Goal: Task Accomplishment & Management: Manage account settings

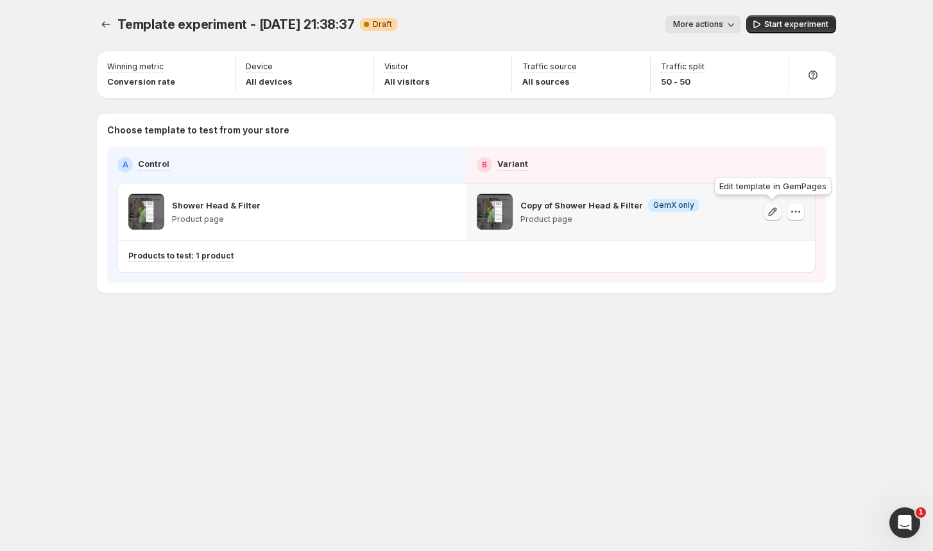
click at [774, 211] on icon "button" at bounding box center [773, 211] width 8 height 8
click at [774, 212] on icon "button" at bounding box center [773, 211] width 8 height 8
drag, startPoint x: 757, startPoint y: 212, endPoint x: 771, endPoint y: 211, distance: 14.1
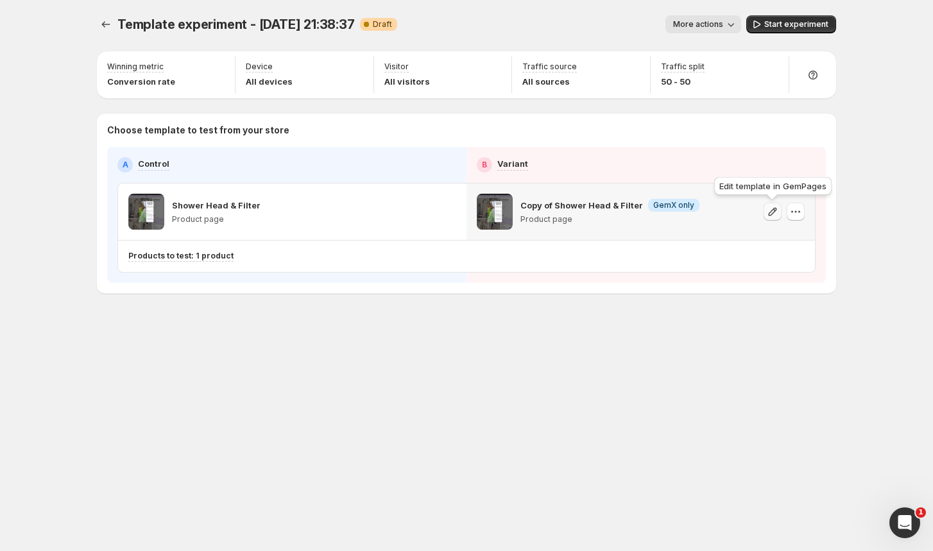
click at [771, 211] on div "Copy of Shower Head & Filter Info GemX only Product page" at bounding box center [641, 212] width 328 height 36
click at [771, 211] on icon "button" at bounding box center [773, 211] width 8 height 8
click at [791, 207] on icon "button" at bounding box center [795, 211] width 13 height 13
click at [620, 207] on p "Copy of Shower Head & Filter" at bounding box center [581, 205] width 123 height 13
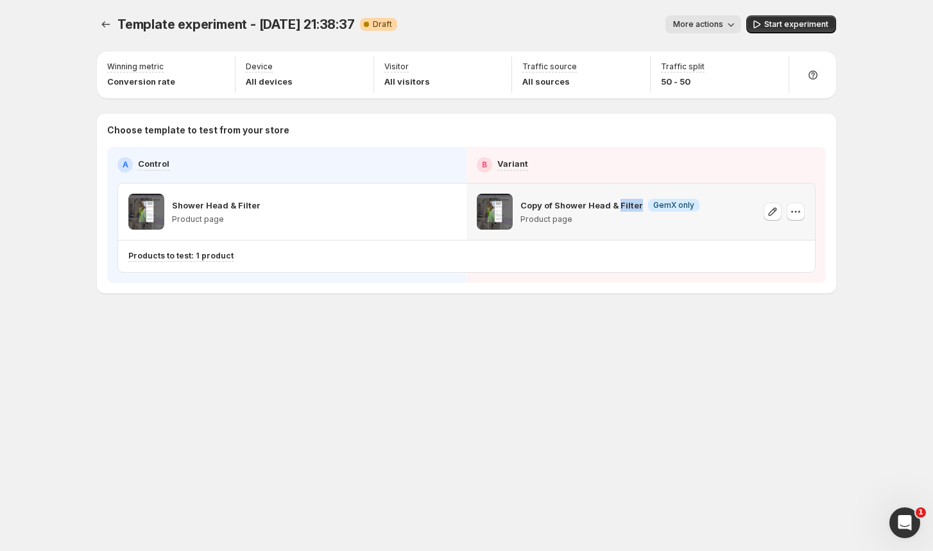
click at [620, 207] on p "Copy of Shower Head & Filter" at bounding box center [581, 205] width 123 height 13
click at [685, 28] on span "More actions" at bounding box center [698, 24] width 50 height 10
click at [612, 200] on p "Copy of Shower Head & Filter" at bounding box center [581, 205] width 123 height 13
click at [769, 210] on icon "button" at bounding box center [772, 211] width 13 height 13
